Goal: Information Seeking & Learning: Learn about a topic

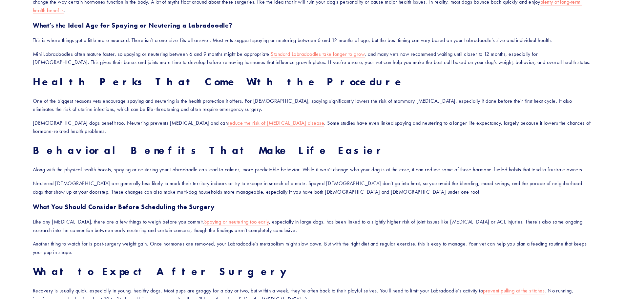
scroll to position [460, 0]
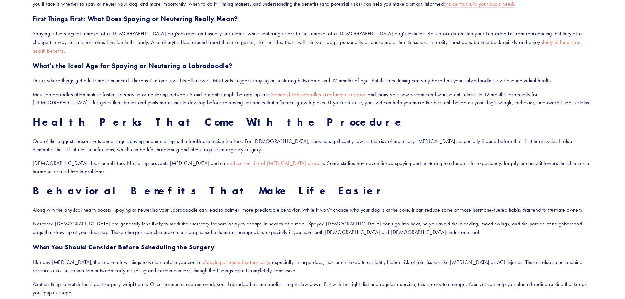
click at [310, 170] on div "If you're raising a Labradoodle, chances are you've already fallen in love with…" at bounding box center [313, 232] width 560 height 482
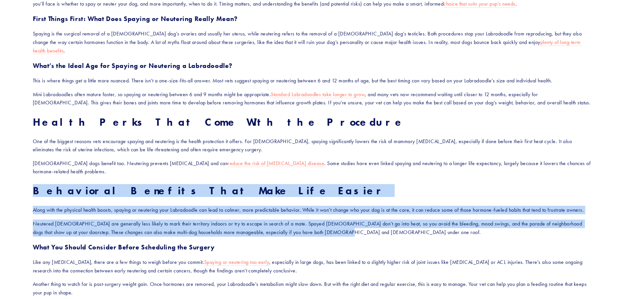
drag, startPoint x: 344, startPoint y: 226, endPoint x: 31, endPoint y: 176, distance: 317.2
click at [31, 176] on div "If you're raising a Labradoodle, chances are you've already fallen in love with…" at bounding box center [312, 232] width 571 height 493
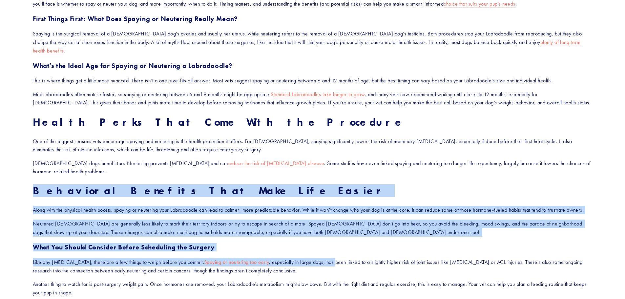
drag, startPoint x: 31, startPoint y: 174, endPoint x: 340, endPoint y: 251, distance: 319.0
click at [340, 251] on div "If you're raising a Labradoodle, chances are you've already fallen in love with…" at bounding box center [312, 232] width 571 height 493
click at [340, 258] on p "Like any [MEDICAL_DATA], there are a few things to weigh before you commit. Spa…" at bounding box center [313, 266] width 560 height 17
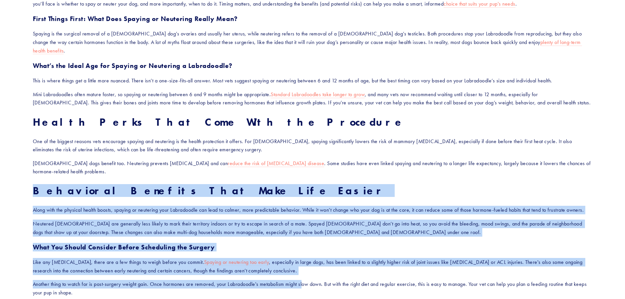
drag, startPoint x: 305, startPoint y: 277, endPoint x: 7, endPoint y: 173, distance: 315.3
click at [7, 173] on section "When Should I Spay or Neuter My Labradoodle, and What Are the Benefits? If you'…" at bounding box center [312, 96] width 625 height 1010
click at [48, 172] on div "If you're raising a Labradoodle, chances are you've already fallen in love with…" at bounding box center [313, 232] width 560 height 482
drag, startPoint x: 33, startPoint y: 173, endPoint x: 349, endPoint y: 275, distance: 332.2
click at [349, 275] on div "If you're raising a Labradoodle, chances are you've already fallen in love with…" at bounding box center [313, 232] width 560 height 482
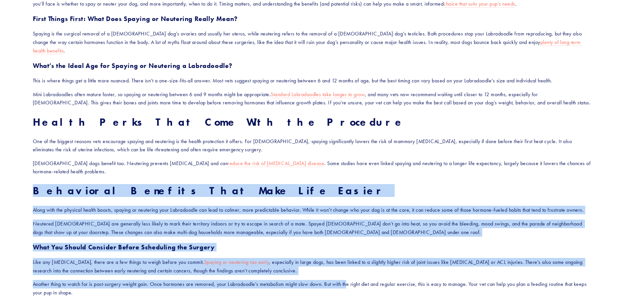
click at [349, 280] on p "Another thing to watch for is post-surgery weight gain. Once hormones are remov…" at bounding box center [313, 288] width 560 height 17
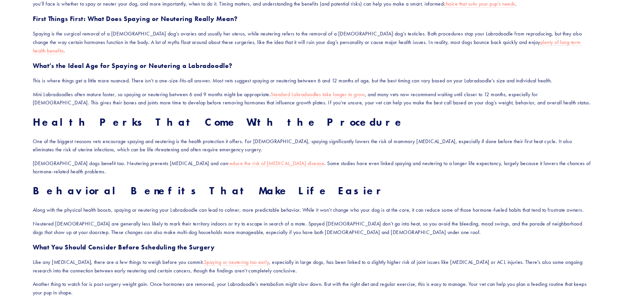
click at [336, 260] on p "Like any [MEDICAL_DATA], there are a few things to weigh before you commit. Spa…" at bounding box center [313, 266] width 560 height 17
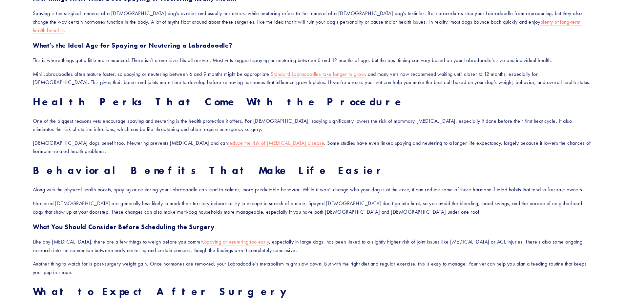
scroll to position [492, 0]
